Goal: Answer question/provide support: Share knowledge or assist other users

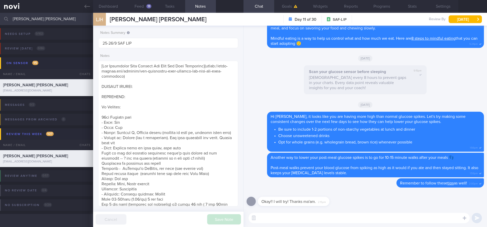
scroll to position [196, 0]
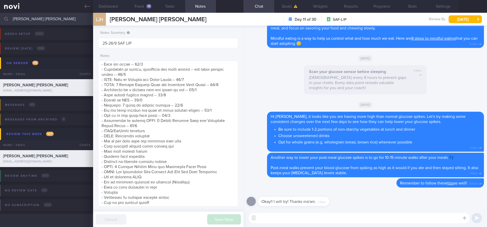
click at [29, 18] on input "[PERSON_NAME] [PERSON_NAME]" at bounding box center [243, 19] width 487 height 12
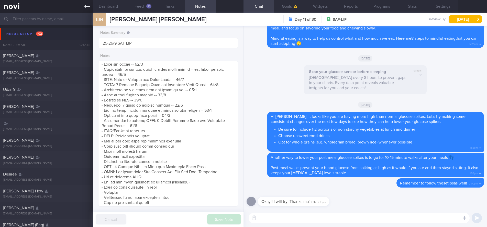
click at [82, 7] on link at bounding box center [46, 6] width 93 height 13
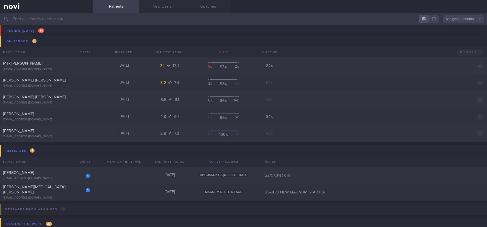
scroll to position [3109, 0]
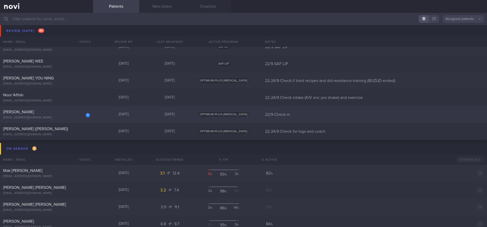
click at [67, 118] on div "[EMAIL_ADDRESS][DOMAIN_NAME]" at bounding box center [46, 118] width 87 height 4
select select "8"
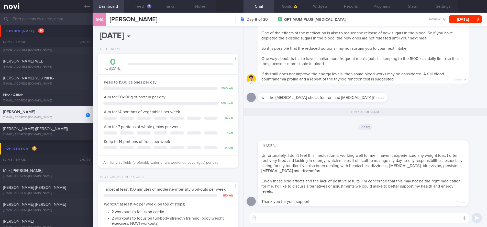
scroll to position [71, 127]
click at [293, 219] on textarea at bounding box center [359, 218] width 221 height 10
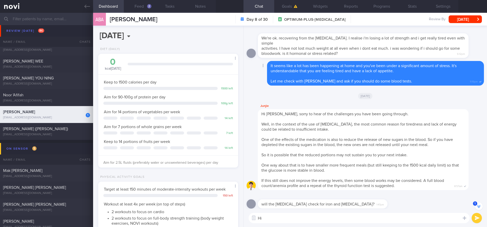
scroll to position [-215, 0]
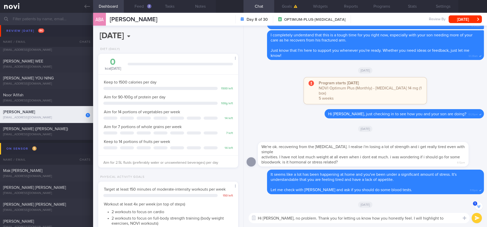
click at [447, 218] on textarea "Hi [PERSON_NAME], no problem. Thank you for letting us know how you honestly fe…" at bounding box center [359, 218] width 221 height 10
click at [417, 218] on textarea "Hi [PERSON_NAME], no problem. Thank you for letting us know how you honestly fe…" at bounding box center [359, 218] width 221 height 10
drag, startPoint x: 297, startPoint y: 213, endPoint x: 276, endPoint y: 213, distance: 21.8
click at [276, 213] on textarea "Hi [PERSON_NAME], no problem. Thank you for letting us know how you honestly fe…" at bounding box center [359, 214] width 221 height 15
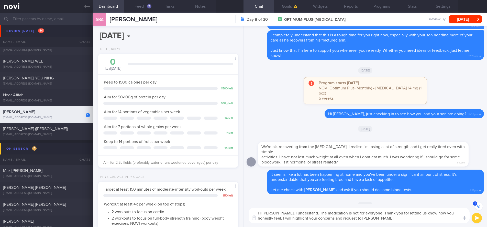
click at [388, 219] on textarea "Hi [PERSON_NAME], I understand. The medication is not for everyone. Thank you f…" at bounding box center [359, 214] width 221 height 15
drag, startPoint x: 426, startPoint y: 218, endPoint x: 260, endPoint y: 212, distance: 165.6
click at [246, 212] on div "Hi [PERSON_NAME], I understand. The medication is not for everyone. Thank you f…" at bounding box center [366, 215] width 244 height 23
paste textarea "Thanks for letting me know, [PERSON_NAME]. I understand that the medication isn…"
click at [295, 214] on textarea "Thanks for letting me know, [PERSON_NAME]. I understand that the medication isn…" at bounding box center [359, 214] width 221 height 15
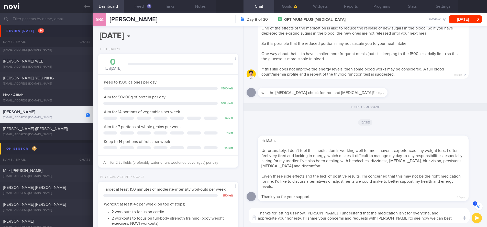
scroll to position [0, 0]
type textarea "Thanks for letting us know, [PERSON_NAME]. I understand that the medication isn…"
click at [478, 217] on button "submit" at bounding box center [477, 218] width 10 height 10
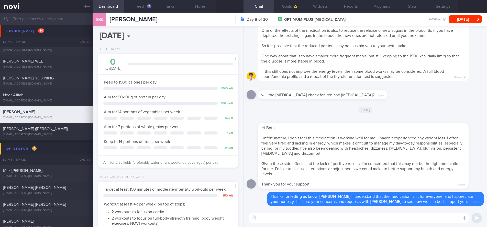
drag, startPoint x: 211, startPoint y: 19, endPoint x: 110, endPoint y: 17, distance: 100.6
click at [109, 17] on div "ABA [PERSON_NAME] [PERSON_NAME] [EMAIL_ADDRESS][DOMAIN_NAME] Day 8 of 30 OPTIMU…" at bounding box center [290, 19] width 394 height 13
copy span "[PERSON_NAME]"
drag, startPoint x: 391, startPoint y: 169, endPoint x: 397, endPoint y: 172, distance: 6.9
click at [397, 172] on div "Hi Both, Unfortunately, I don’t feel this medication is working well for me. I …" at bounding box center [363, 155] width 211 height 65
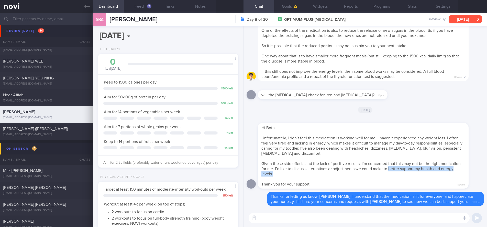
click at [470, 18] on button "[DATE]" at bounding box center [465, 19] width 33 height 8
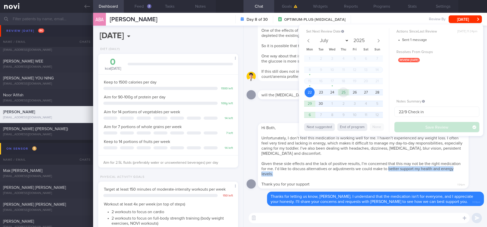
click at [344, 93] on span "25" at bounding box center [343, 92] width 10 height 10
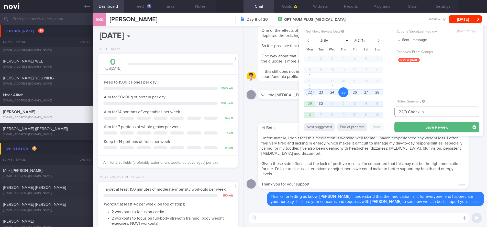
drag, startPoint x: 403, startPoint y: 112, endPoint x: 383, endPoint y: 111, distance: 20.0
click at [383, 111] on div "Set Next Review Date [DATE] July August September October November [DATE] Mon T…" at bounding box center [391, 80] width 184 height 112
click at [429, 114] on input "24/9 Check in" at bounding box center [436, 111] width 85 height 10
click at [442, 127] on button "Save Review" at bounding box center [436, 127] width 85 height 10
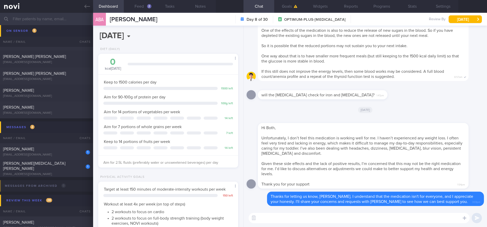
scroll to position [3335, 0]
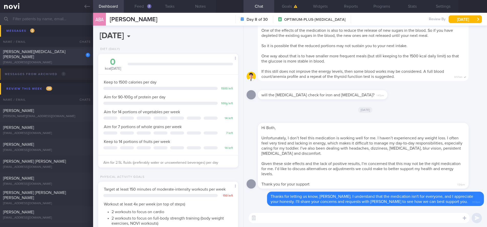
click at [75, 61] on div "[EMAIL_ADDRESS][DOMAIN_NAME]" at bounding box center [46, 63] width 87 height 4
type input "25-26/9 NEW MAGNUM STARTER"
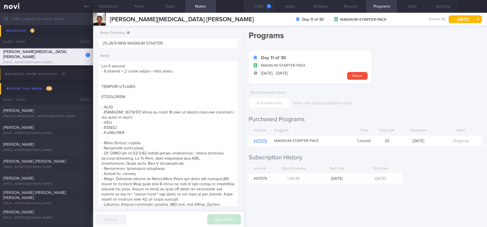
click at [254, 10] on button "Chat 1" at bounding box center [259, 6] width 31 height 13
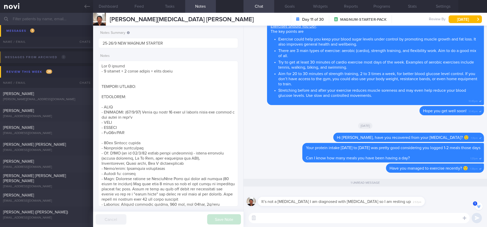
scroll to position [0, 0]
click at [291, 218] on textarea at bounding box center [359, 218] width 221 height 10
click at [300, 200] on span "It’s not a [MEDICAL_DATA] I am diagnosed with [MEDICAL_DATA] so I am resting up" at bounding box center [335, 201] width 149 height 4
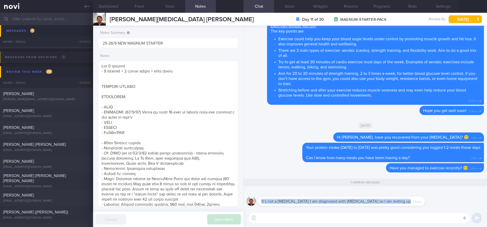
click at [300, 200] on span "It’s not a [MEDICAL_DATA] I am diagnosed with [MEDICAL_DATA] so I am resting up" at bounding box center [335, 201] width 149 height 4
copy div "It’s not a [MEDICAL_DATA] I am diagnosed with [MEDICAL_DATA] so I am resting up"
paste textarea "I'm so sorry to hear you've been diagnosed with [MEDICAL_DATA]. I know that can…"
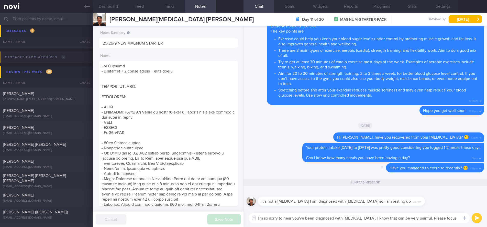
scroll to position [-20, 0]
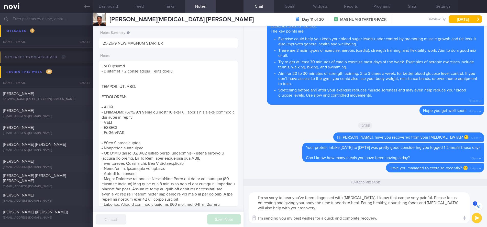
drag, startPoint x: 320, startPoint y: 217, endPoint x: 256, endPoint y: 218, distance: 64.0
click at [256, 218] on div "Chat Templates Admin [MEDICAL_DATA] Weight Nutrition Physical Activity Infograp…" at bounding box center [366, 207] width 244 height 38
click at [349, 217] on textarea "I'm so sorry to hear you've been diagnosed with [MEDICAL_DATA]. I know that can…" at bounding box center [359, 207] width 221 height 31
drag, startPoint x: 418, startPoint y: 198, endPoint x: 381, endPoint y: 196, distance: 37.2
click at [381, 196] on textarea "I'm so sorry to hear you've been diagnosed with [MEDICAL_DATA]. I know that can…" at bounding box center [359, 207] width 221 height 31
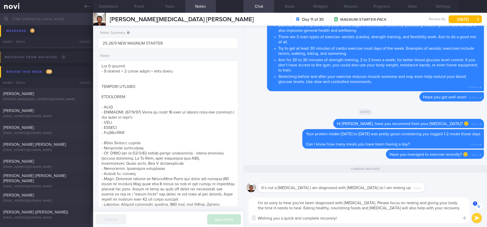
scroll to position [0, 0]
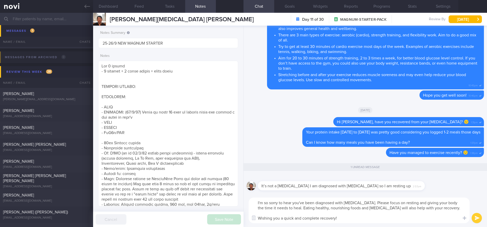
type textarea "I'm so sorry to hear you've been diagnosed with [MEDICAL_DATA]. Please focus on…"
click at [476, 218] on button "submit" at bounding box center [477, 218] width 10 height 10
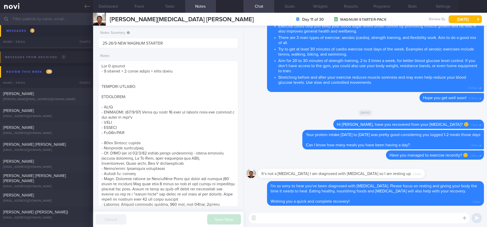
scroll to position [0, 0]
click at [456, 24] on div "[PERSON_NAME][MEDICAL_DATA] [PERSON_NAME] [PERSON_NAME][MEDICAL_DATA] [PERSON_N…" at bounding box center [290, 19] width 394 height 13
click at [457, 20] on button "[DATE]" at bounding box center [465, 19] width 33 height 8
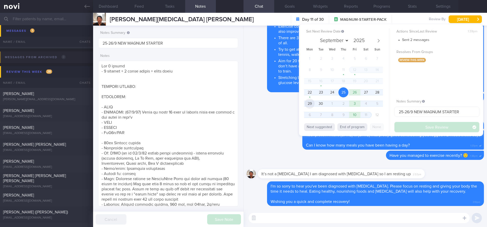
click at [310, 104] on span "29" at bounding box center [310, 103] width 10 height 10
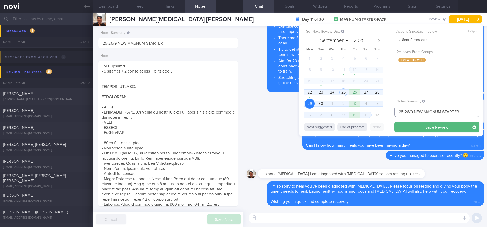
drag, startPoint x: 404, startPoint y: 112, endPoint x: 389, endPoint y: 112, distance: 14.9
click at [389, 112] on div "Set Next Review Date [DATE] September October November [DATE] Mon Tue Wed Thu F…" at bounding box center [391, 80] width 184 height 112
type input "29/9 NEW MAGNUM STARTER"
click at [428, 124] on button "Save Review" at bounding box center [436, 127] width 85 height 10
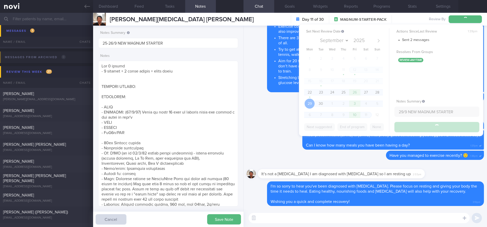
type input "29/9 NEW MAGNUM STARTER"
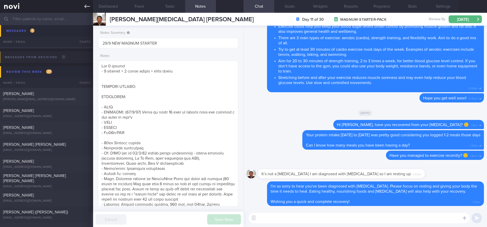
click at [87, 6] on icon at bounding box center [87, 7] width 6 height 6
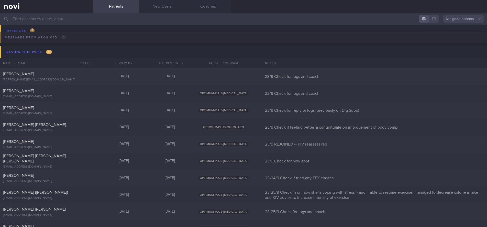
scroll to position [3172, 0]
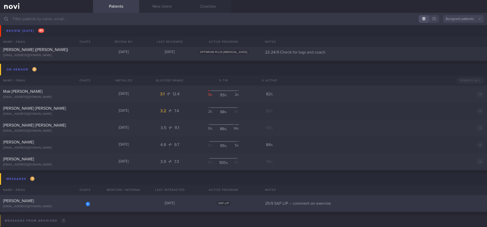
click at [52, 203] on div "[PERSON_NAME]" at bounding box center [46, 200] width 86 height 5
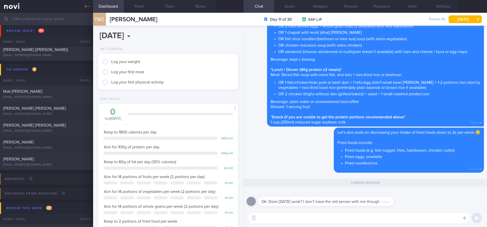
click at [275, 216] on textarea at bounding box center [359, 218] width 221 height 10
type textarea "Yes, you can go [DATE]"
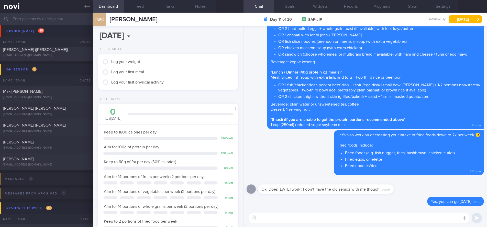
click at [328, 219] on textarea at bounding box center [359, 218] width 221 height 10
type textarea "I will let the front desk know to expect you"
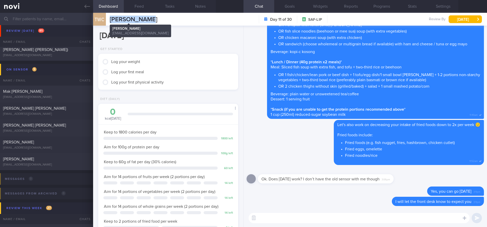
drag, startPoint x: 152, startPoint y: 18, endPoint x: 109, endPoint y: 18, distance: 43.0
click at [109, 18] on div "TWC Tan Wei [PERSON_NAME] [PERSON_NAME] [EMAIL_ADDRESS][DOMAIN_NAME] Day 11 of …" at bounding box center [290, 19] width 394 height 13
copy span "[PERSON_NAME]"
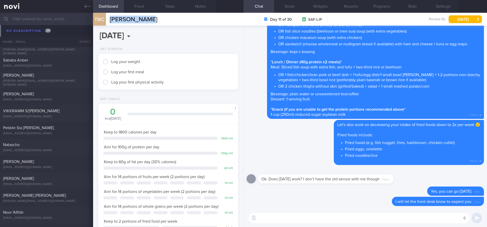
scroll to position [5168, 0]
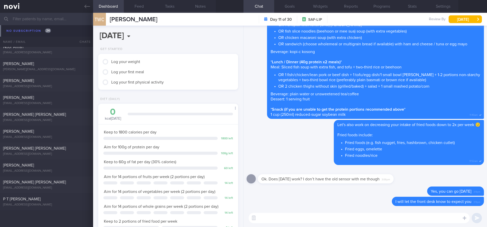
click at [25, 21] on input "text" at bounding box center [243, 19] width 487 height 12
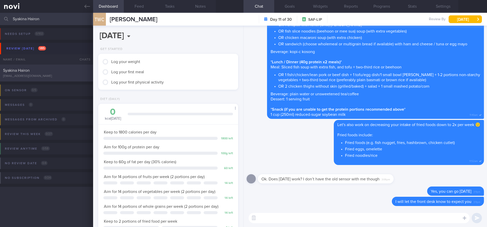
type input "Syakina Hairon"
click at [28, 72] on span "Syakina Hairon" at bounding box center [16, 70] width 27 height 4
type input "19-22/9 NEW OP+"
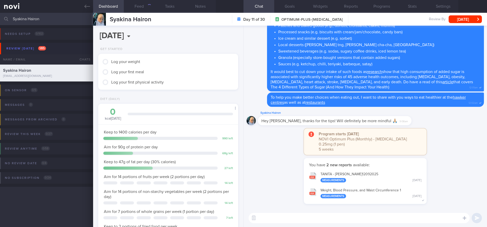
scroll to position [71, 127]
click at [139, 9] on button "Feed" at bounding box center [139, 6] width 31 height 13
